Goal: Transaction & Acquisition: Purchase product/service

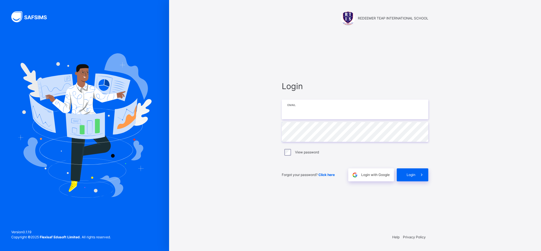
click at [317, 109] on input "email" at bounding box center [355, 109] width 146 height 20
paste input "**********"
type input "**********"
click at [417, 173] on span at bounding box center [421, 174] width 13 height 13
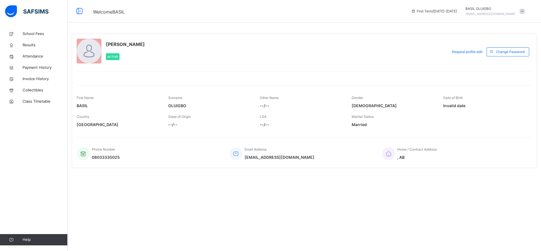
click at [31, 35] on span "School Fees" at bounding box center [45, 34] width 45 height 6
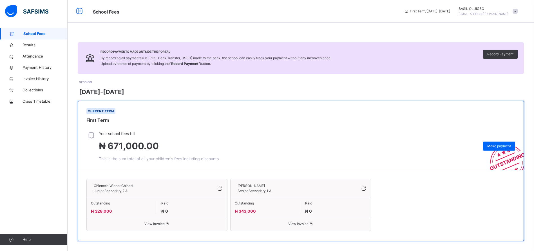
click at [504, 143] on div "Make payment" at bounding box center [499, 145] width 32 height 9
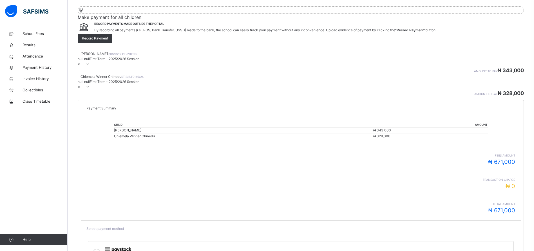
scroll to position [69, 0]
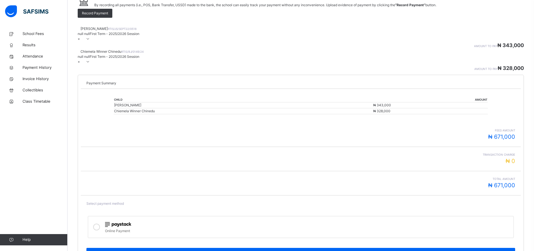
click at [388, 227] on div "Online Payment" at bounding box center [308, 230] width 406 height 6
click at [423, 250] on span "Make Payment" at bounding box center [301, 253] width 421 height 5
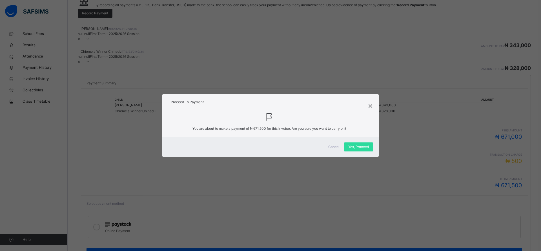
click at [353, 145] on span "Yes, Proceed" at bounding box center [358, 146] width 21 height 5
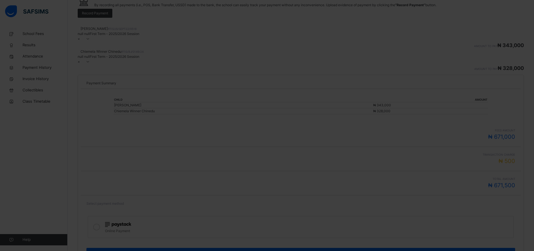
scroll to position [65, 0]
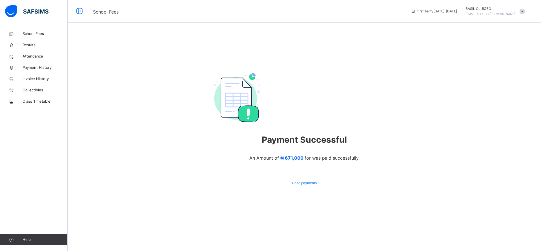
click at [32, 67] on span "Payment History" at bounding box center [45, 68] width 45 height 6
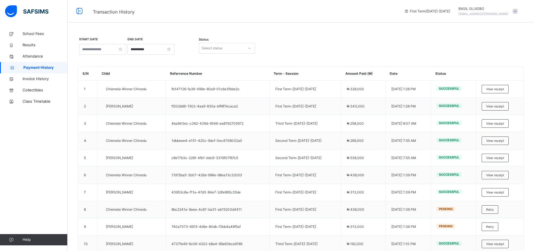
click at [505, 90] on span "View receipt" at bounding box center [495, 89] width 18 height 5
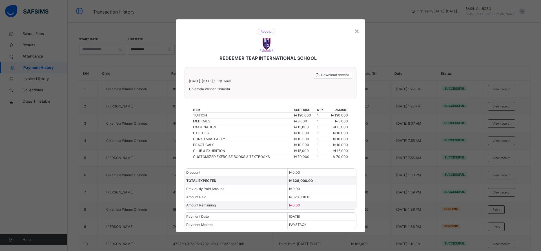
click at [327, 75] on span "Download receipt" at bounding box center [335, 74] width 28 height 5
click at [356, 30] on div "×" at bounding box center [356, 31] width 5 height 12
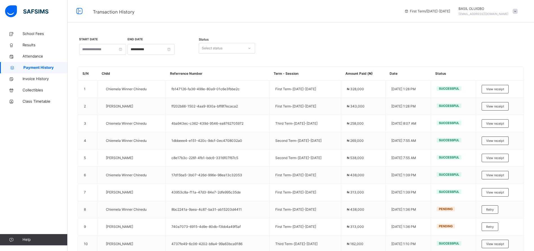
click at [499, 104] on span "View receipt" at bounding box center [495, 106] width 18 height 5
